Goal: Find specific page/section: Find specific page/section

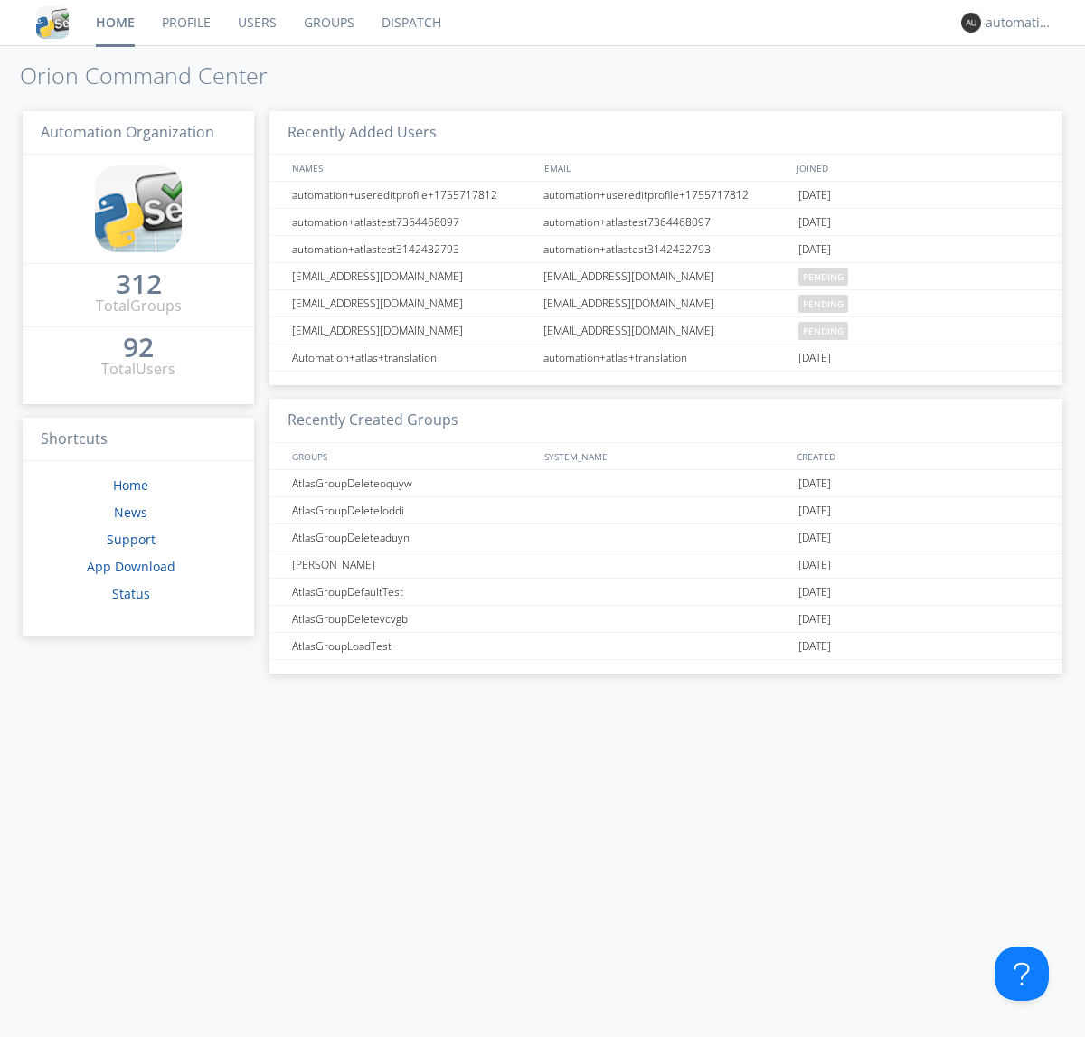
click at [410, 23] on link "Dispatch" at bounding box center [411, 22] width 87 height 45
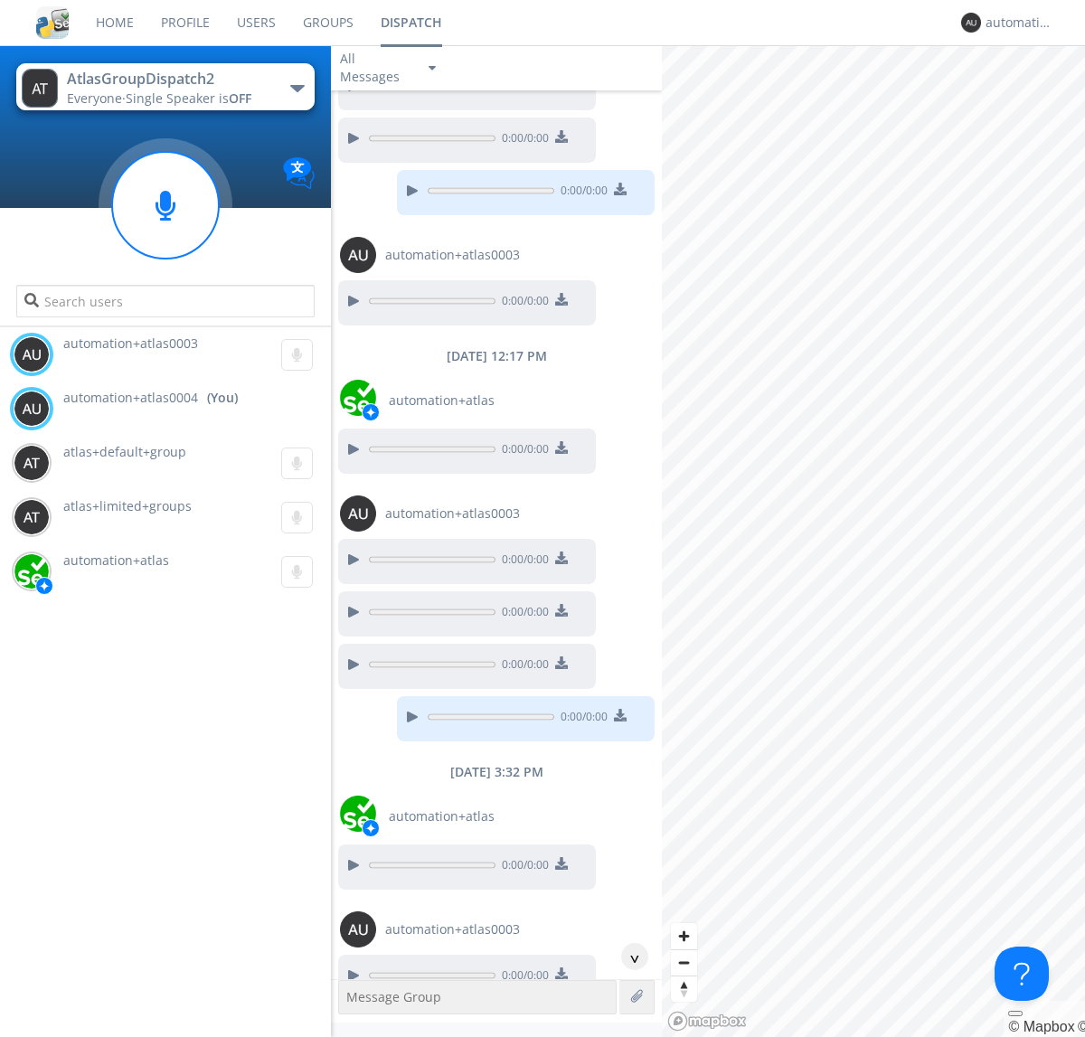
scroll to position [475, 0]
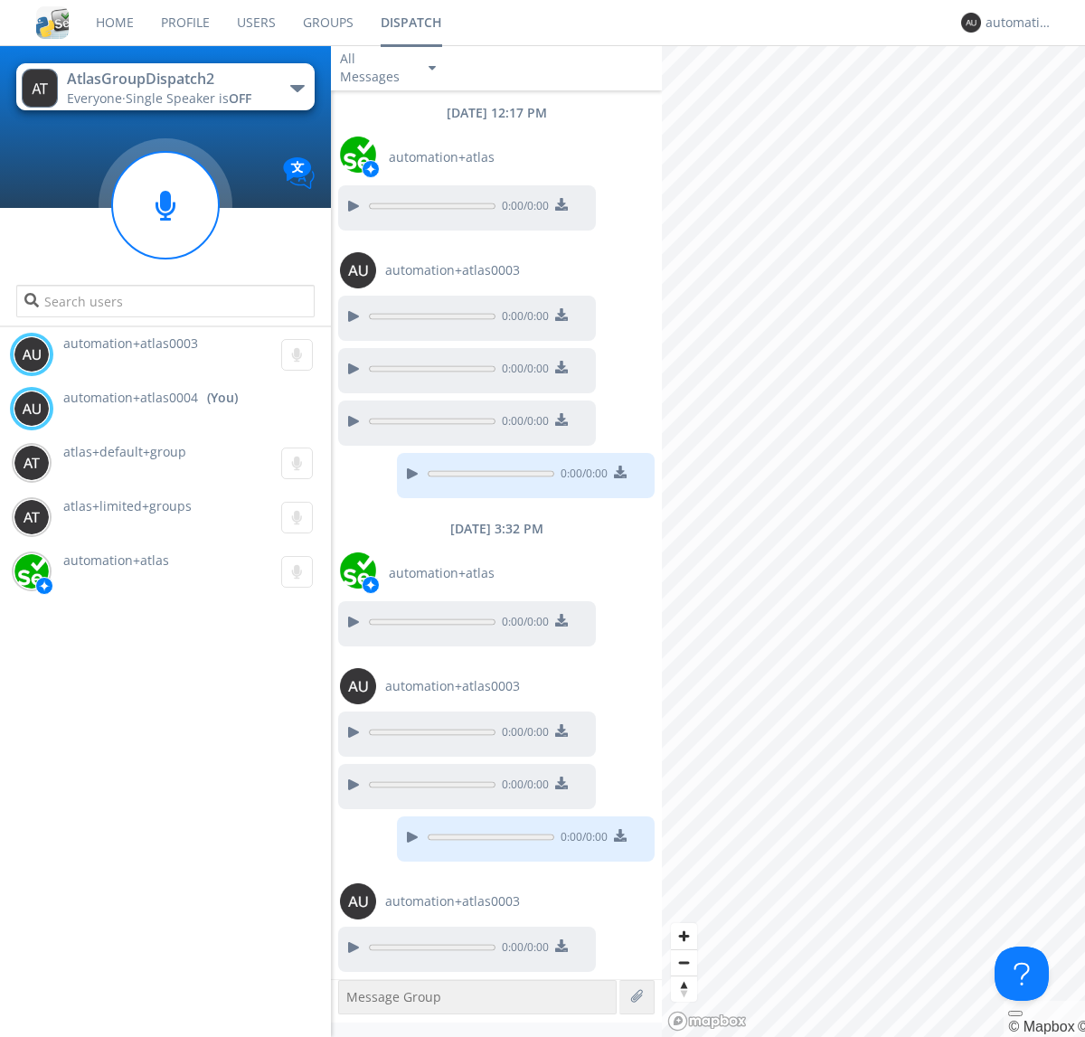
click at [297, 88] on div "button" at bounding box center [297, 88] width 14 height 7
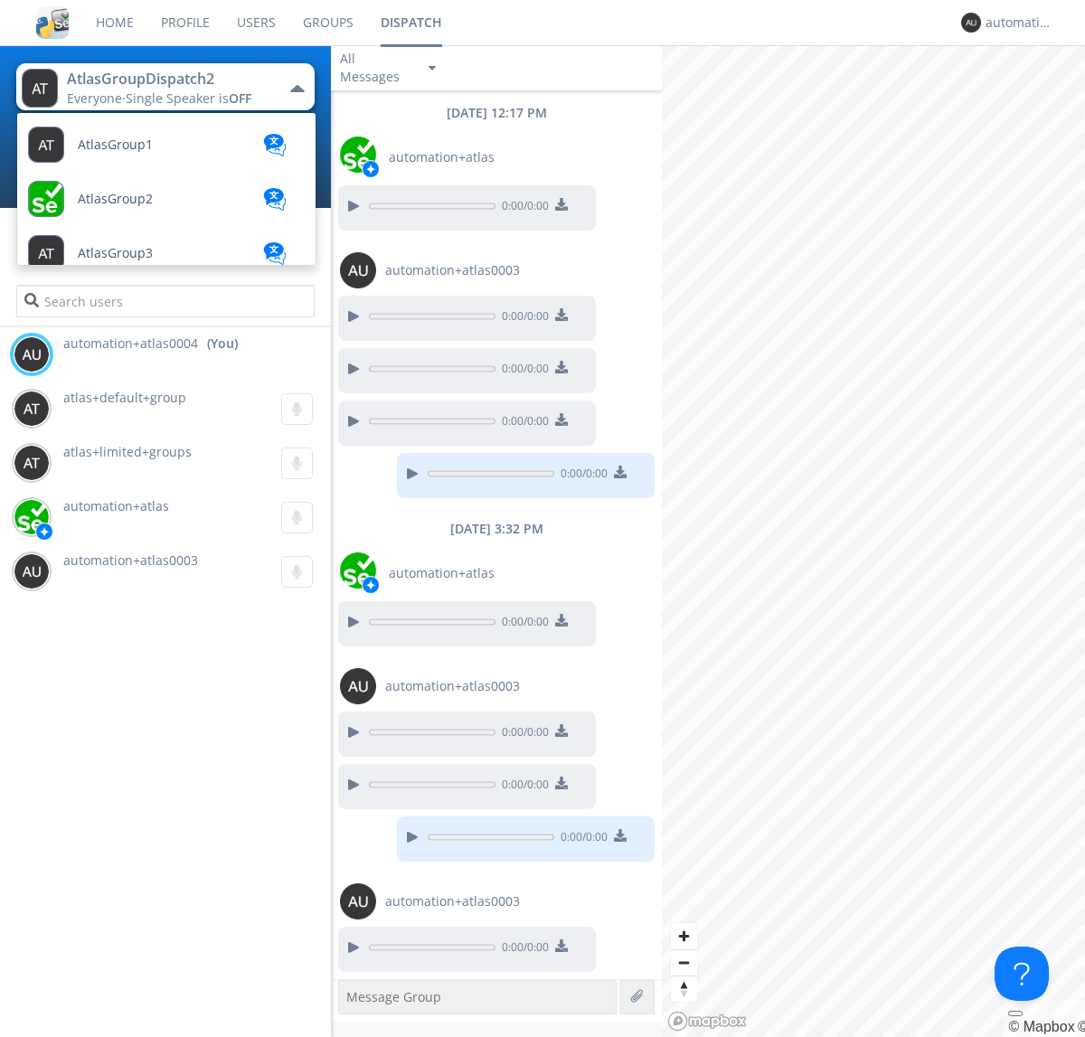
click at [140, 152] on span "AtlasGroupDispatch3" at bounding box center [115, 145] width 75 height 14
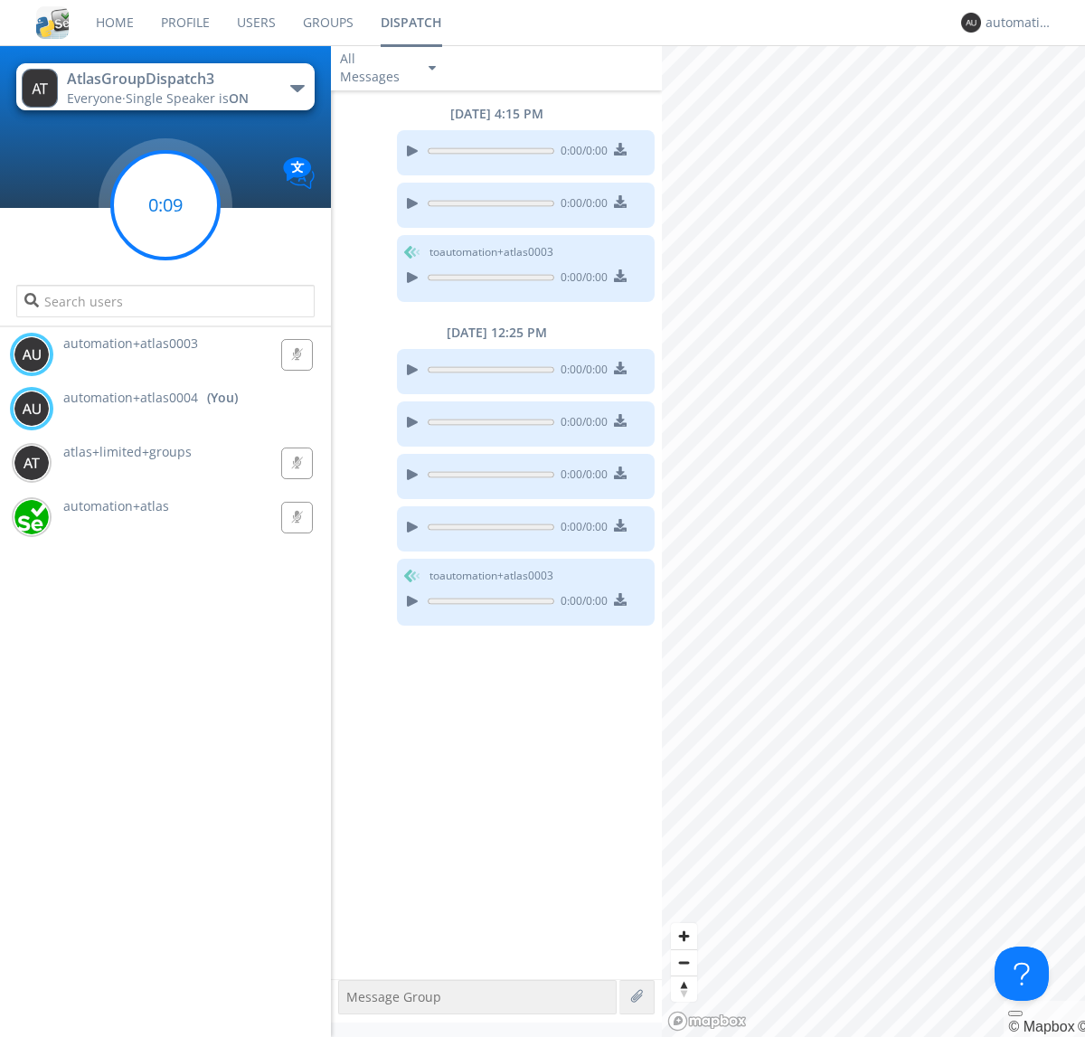
click at [165, 205] on g at bounding box center [165, 205] width 107 height 107
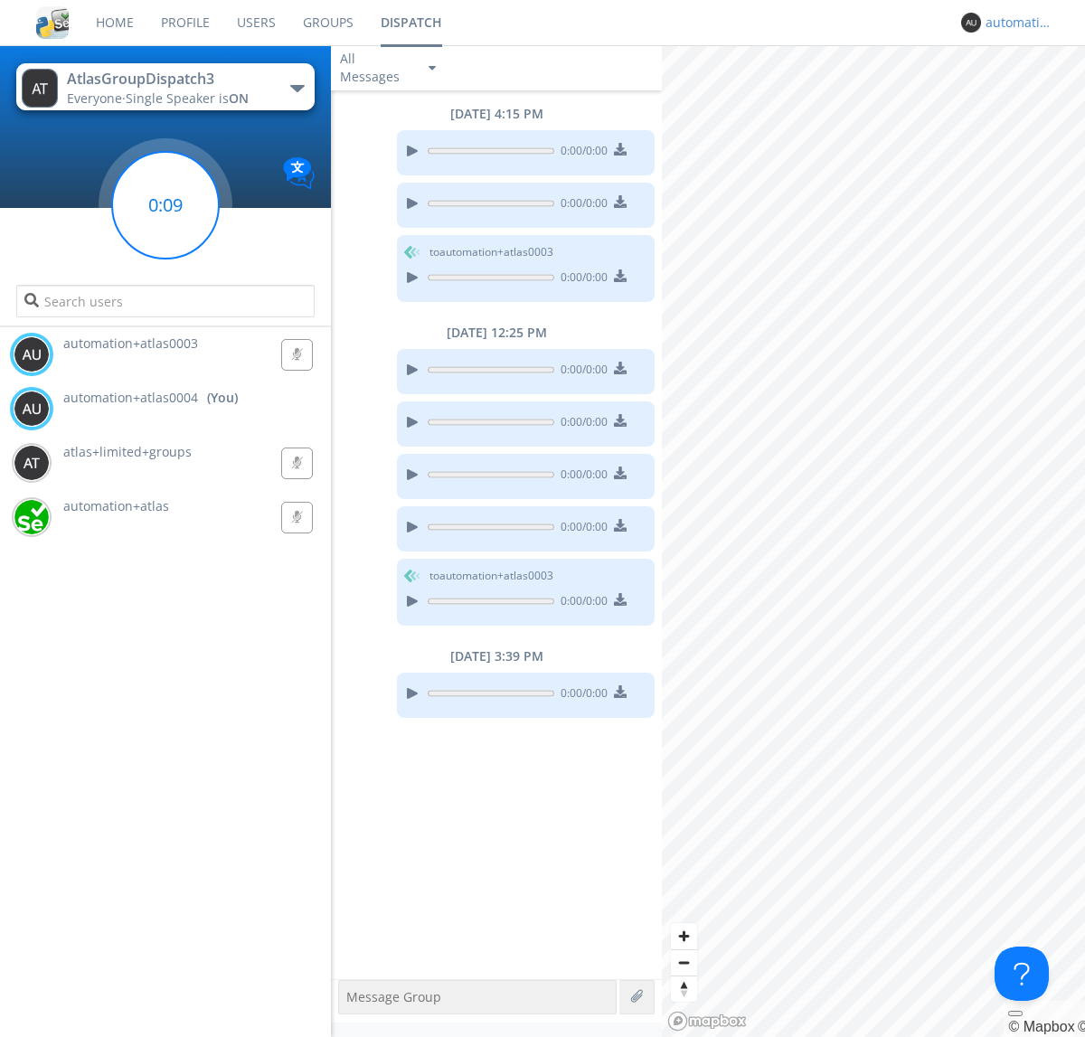
click at [1014, 23] on div "automation+atlas0004" at bounding box center [1019, 23] width 68 height 18
